Goal: Task Accomplishment & Management: Use online tool/utility

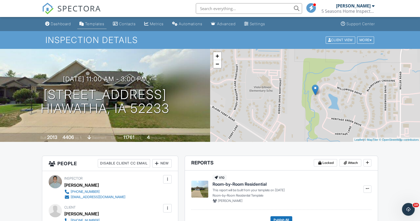
click at [93, 22] on div "Templates" at bounding box center [94, 24] width 19 height 5
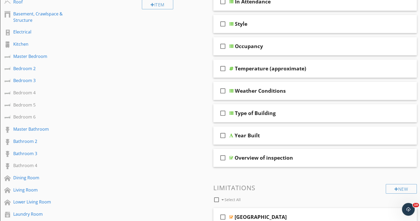
scroll to position [95, 0]
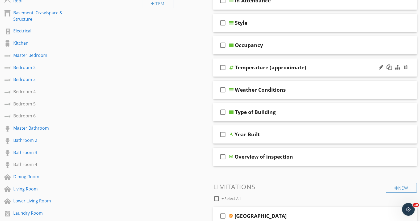
click at [412, 62] on div "check_box_outline_blank Temperature (approximate)" at bounding box center [315, 67] width 204 height 18
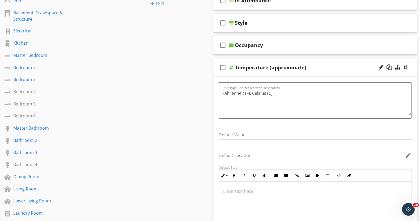
click at [412, 62] on div "check_box_outline_blank Temperature (approximate)" at bounding box center [315, 67] width 204 height 18
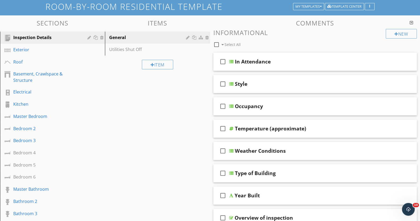
scroll to position [33, 0]
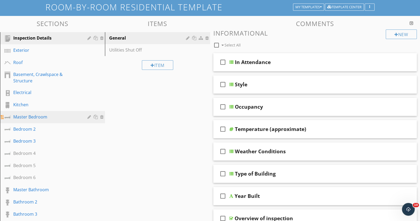
click at [45, 117] on div "Master Bedroom" at bounding box center [46, 117] width 66 height 6
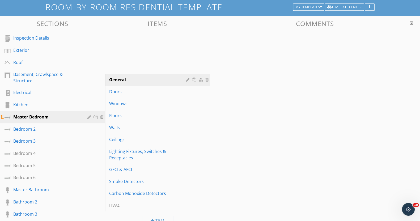
click at [45, 117] on div "Master Bedroom" at bounding box center [46, 117] width 66 height 6
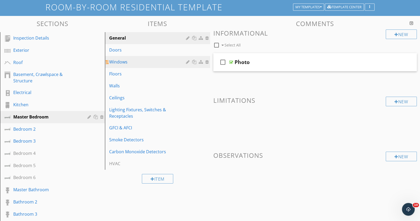
click at [123, 63] on div "Windows" at bounding box center [148, 62] width 78 height 6
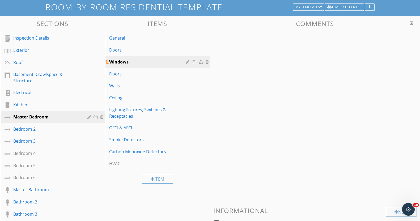
click at [123, 63] on div "Windows" at bounding box center [148, 62] width 78 height 6
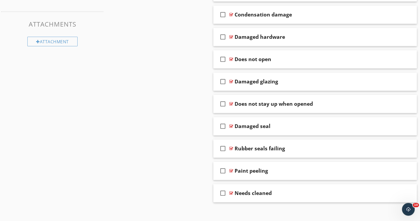
scroll to position [410, 0]
